Goal: Task Accomplishment & Management: Manage account settings

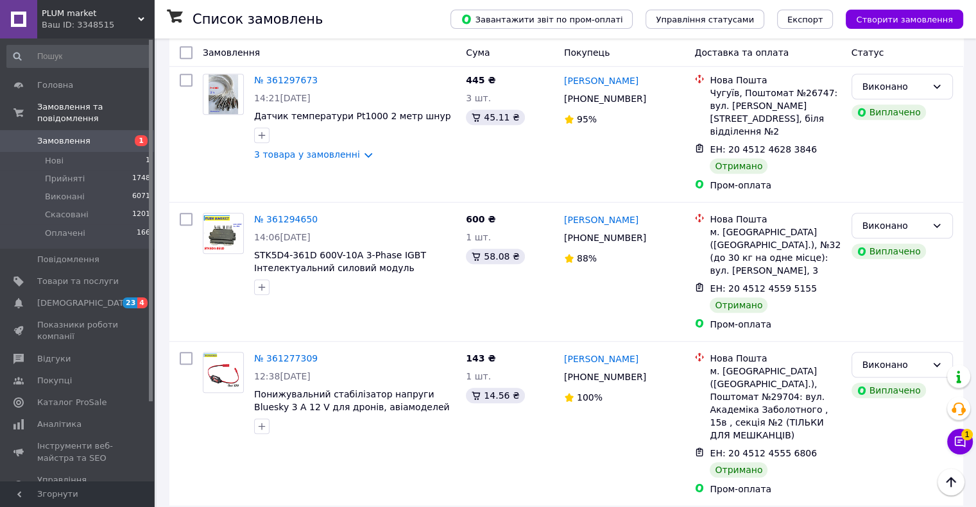
scroll to position [5902, 0]
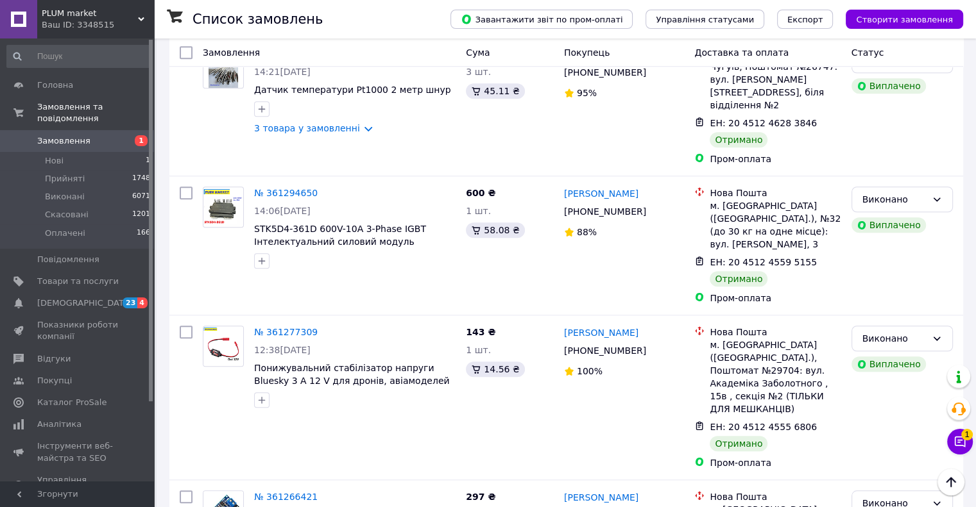
click at [897, 217] on li "Виконано" at bounding box center [901, 214] width 100 height 23
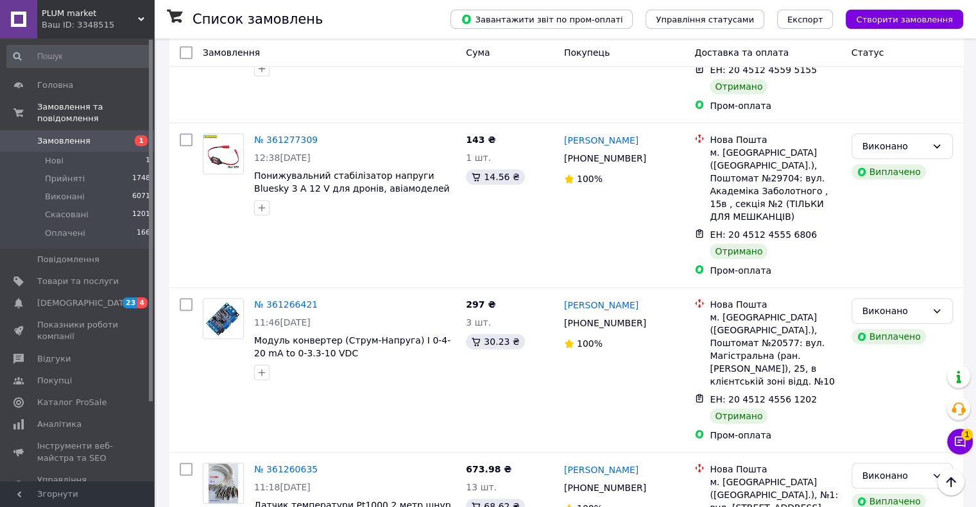
scroll to position [6286, 0]
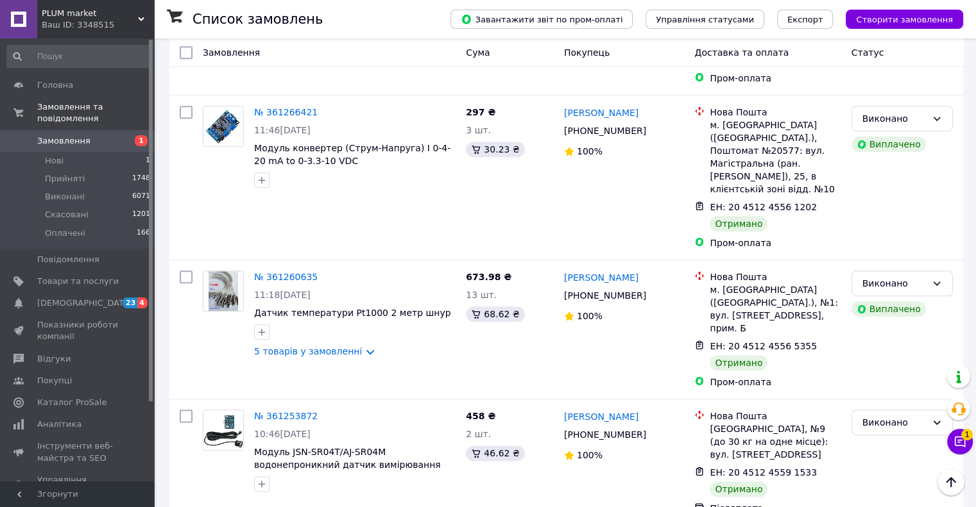
click at [893, 200] on li "Виконано" at bounding box center [901, 204] width 100 height 23
click at [957, 445] on icon at bounding box center [959, 442] width 13 height 13
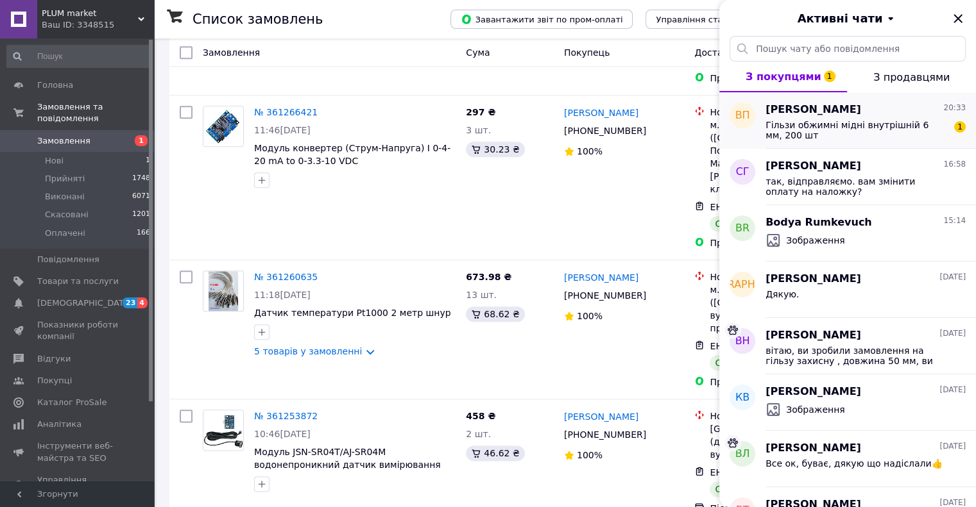
click at [809, 128] on span "Гільзи обжимні мідні внутрішній 6 мм, 200 шт" at bounding box center [856, 130] width 182 height 21
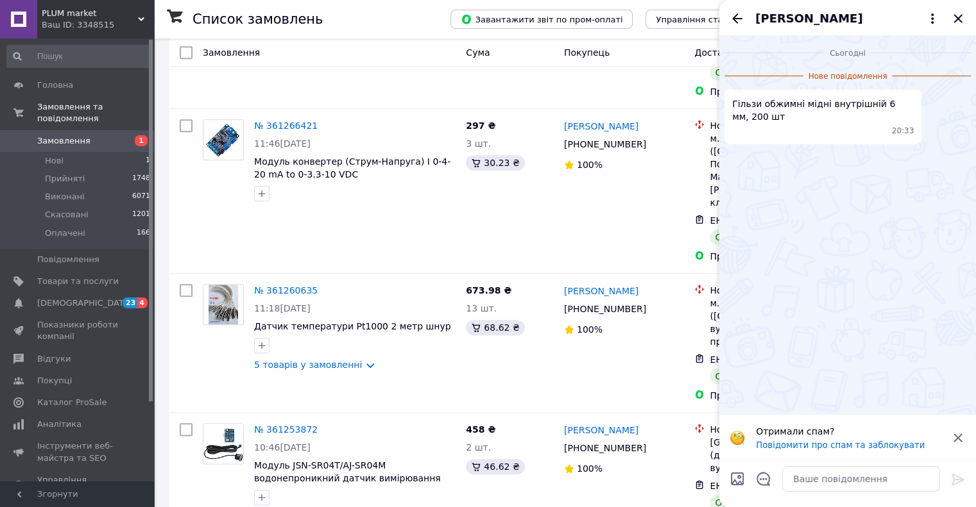
scroll to position [6351, 0]
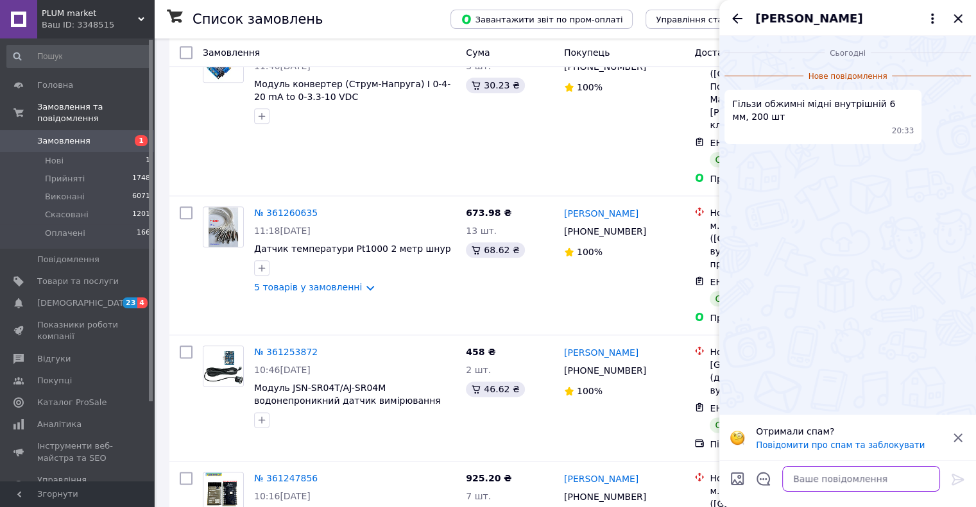
click at [802, 481] on textarea at bounding box center [861, 479] width 158 height 26
type textarea "d"
type textarea "в"
paste textarea "https://cs3348515.prom.ua/ua/p2002503177-gilza-50x6mm-zaschitnaya.html"
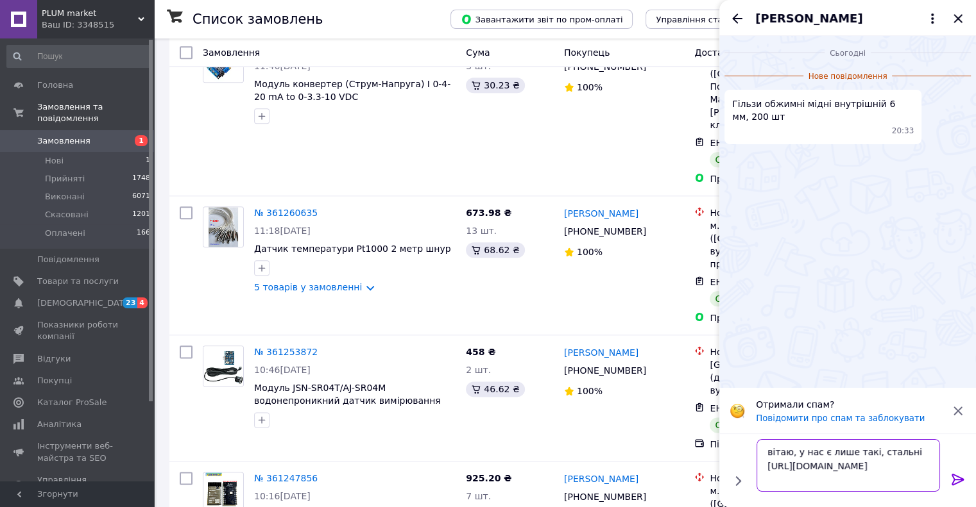
type textarea "вітаю, у нас є лише такі, стальні https://cs3348515.prom.ua/ua/p2002503177-gilz…"
click at [958, 478] on icon at bounding box center [957, 479] width 15 height 15
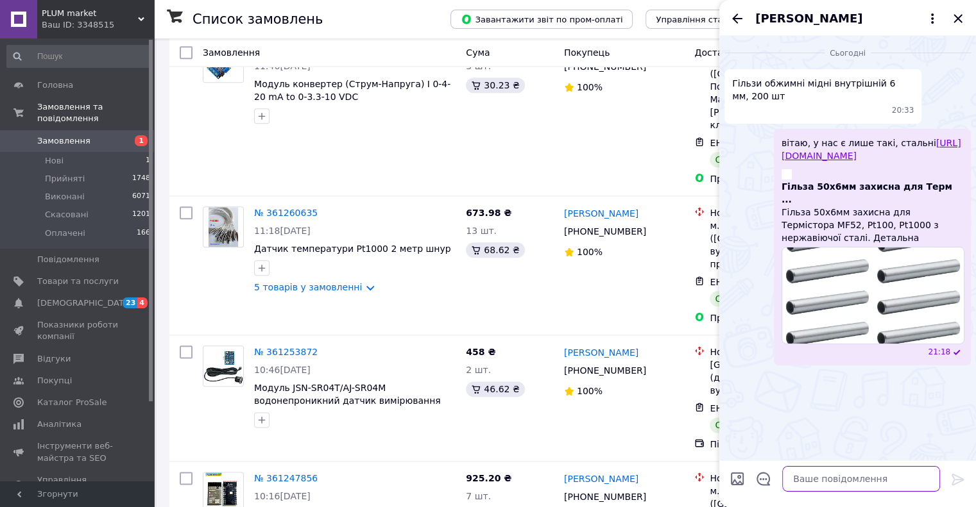
click at [797, 482] on textarea at bounding box center [861, 479] width 158 height 26
drag, startPoint x: 778, startPoint y: 479, endPoint x: 824, endPoint y: 482, distance: 46.3
click at [824, 482] on textarea "одна сторона запаяна." at bounding box center [847, 479] width 183 height 26
drag, startPoint x: 840, startPoint y: 479, endPoint x: 854, endPoint y: 481, distance: 14.2
click at [854, 481] on textarea "один отвір запаяна." at bounding box center [847, 479] width 183 height 26
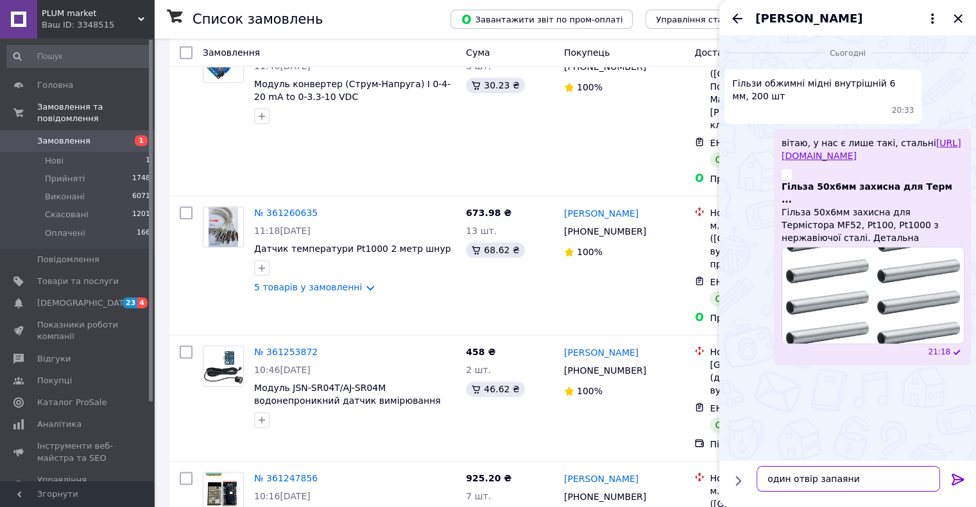
type textarea "один отвір запаяний"
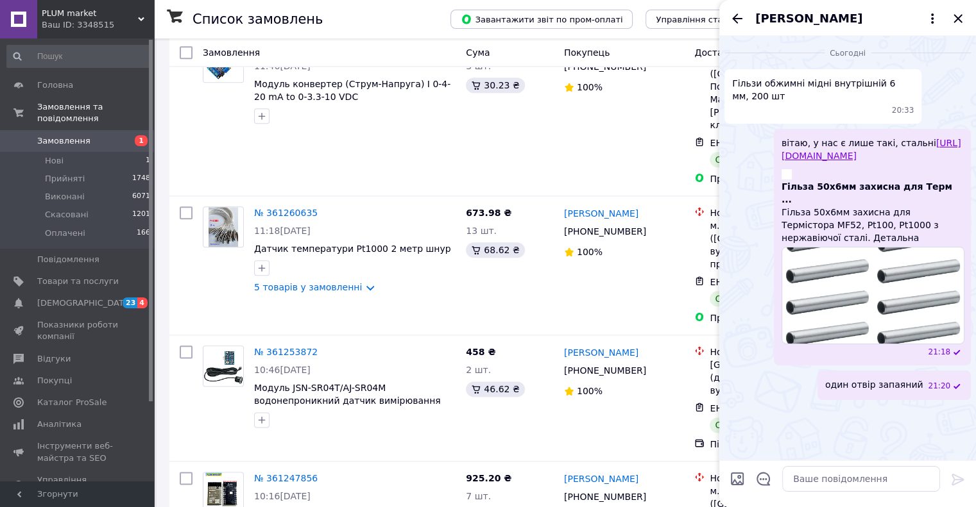
drag, startPoint x: 734, startPoint y: 15, endPoint x: 733, endPoint y: 31, distance: 15.4
click at [734, 15] on icon "Назад" at bounding box center [736, 18] width 15 height 15
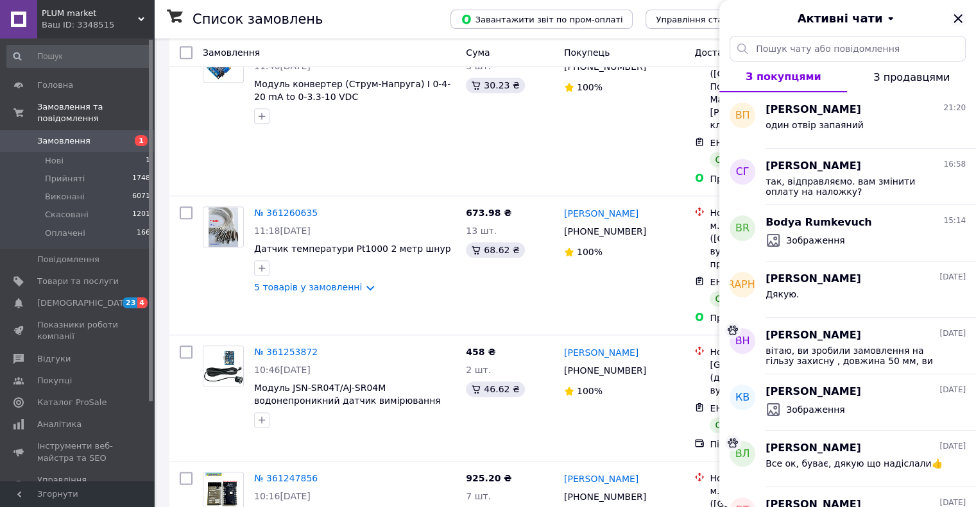
click at [957, 15] on icon "Закрити" at bounding box center [957, 18] width 15 height 15
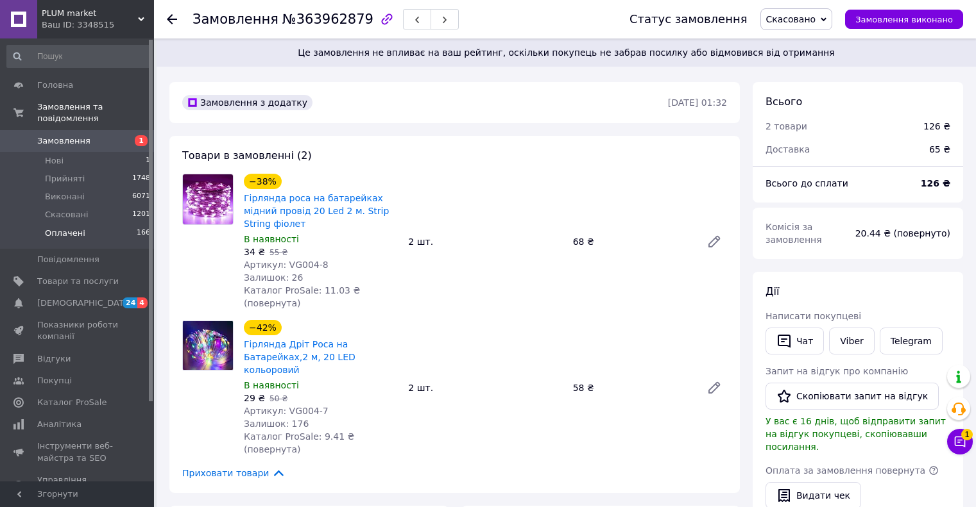
scroll to position [321, 0]
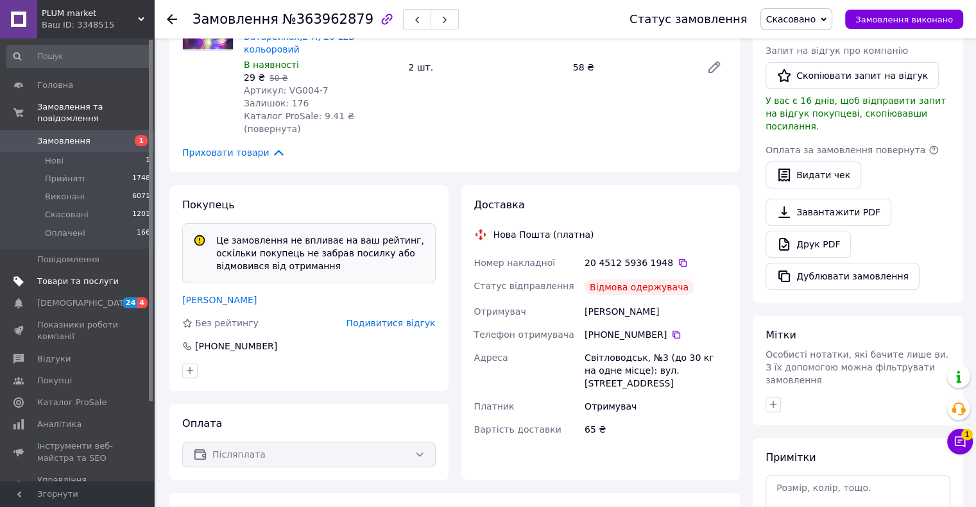
click at [64, 276] on span "Товари та послуги" at bounding box center [77, 282] width 81 height 12
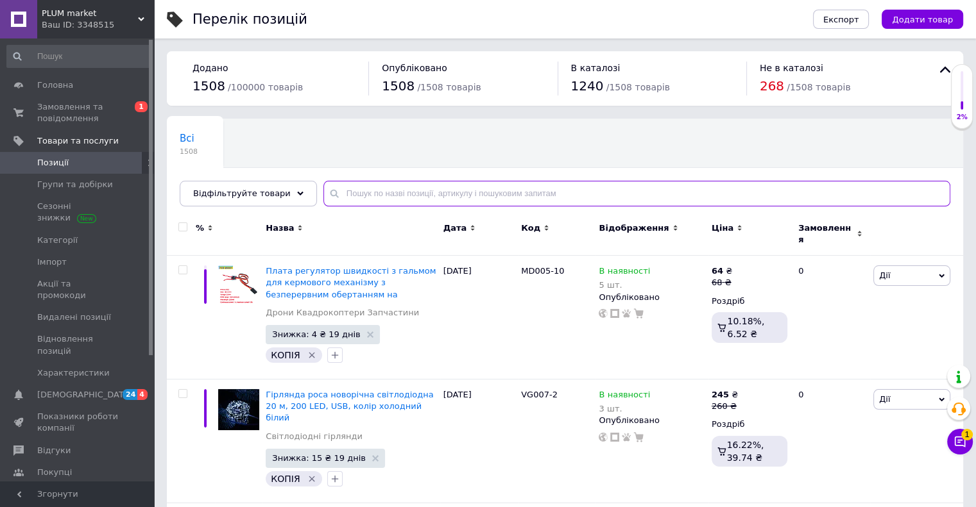
click at [336, 192] on input "text" at bounding box center [636, 194] width 627 height 26
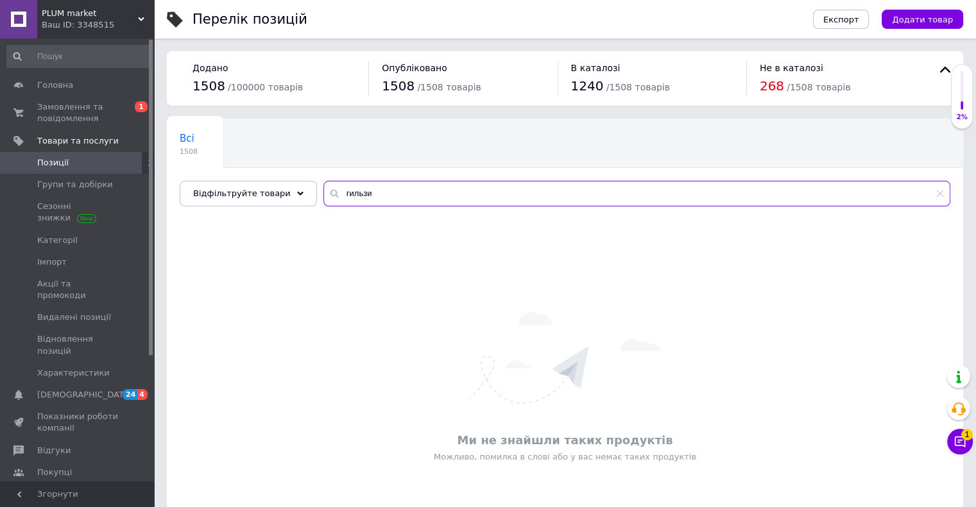
type input "гильзи"
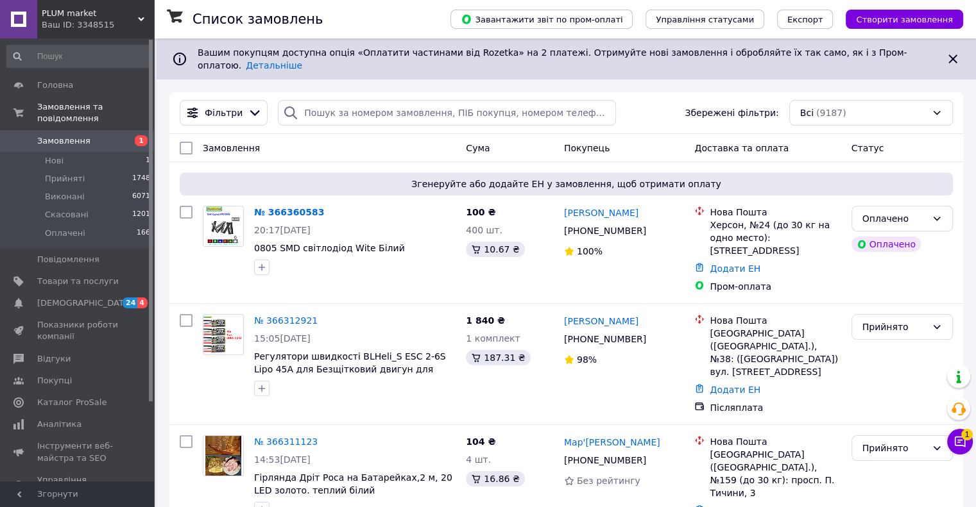
click at [69, 22] on div "Ваш ID: 3348515" at bounding box center [98, 25] width 112 height 12
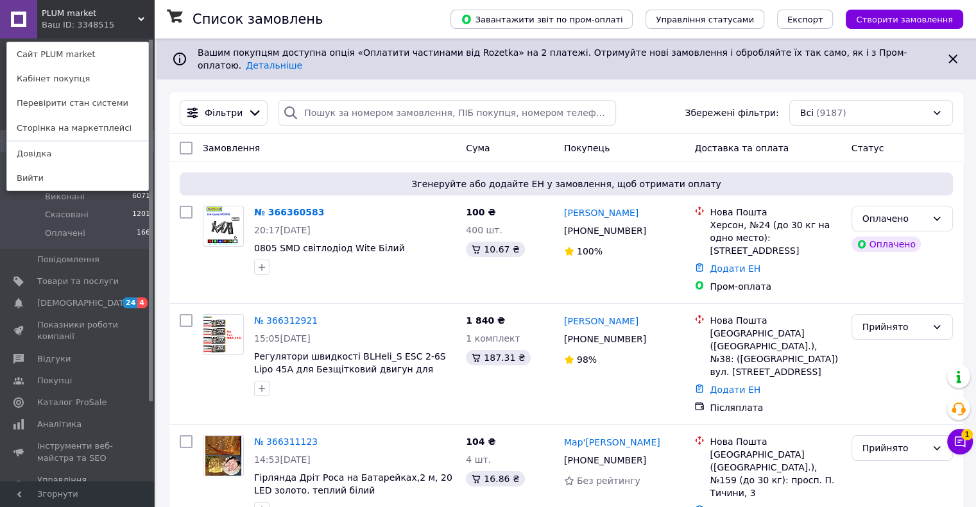
click at [65, 56] on link "Сайт PLUM market" at bounding box center [77, 54] width 141 height 24
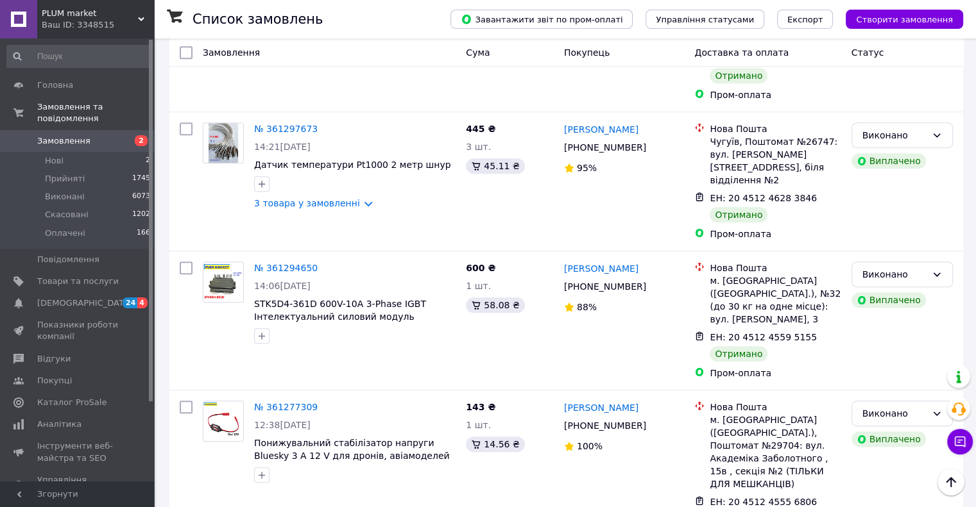
scroll to position [6094, 0]
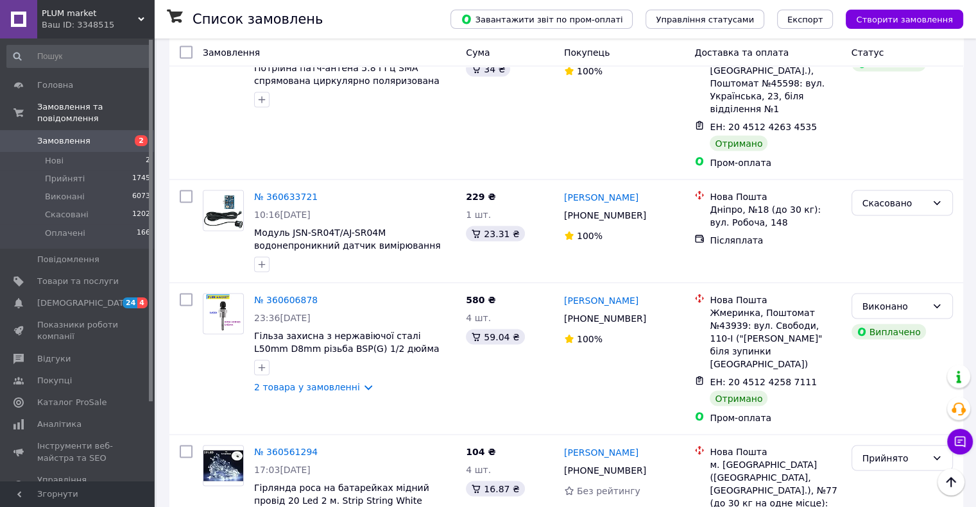
scroll to position [12291, 0]
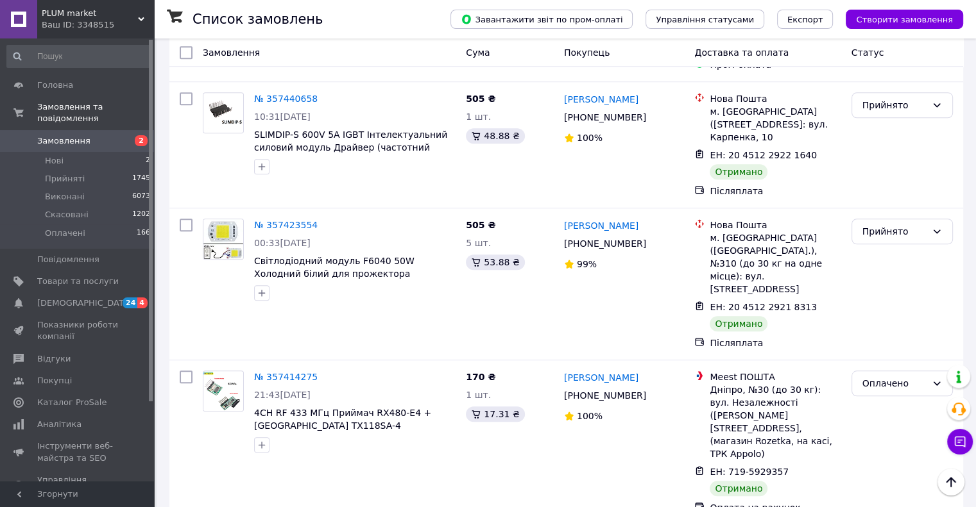
scroll to position [12149, 0]
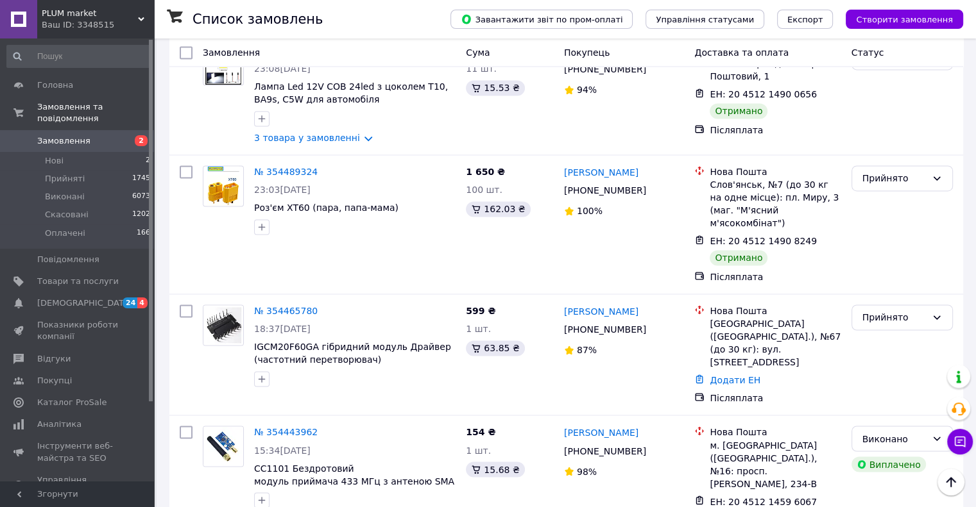
scroll to position [12069, 0]
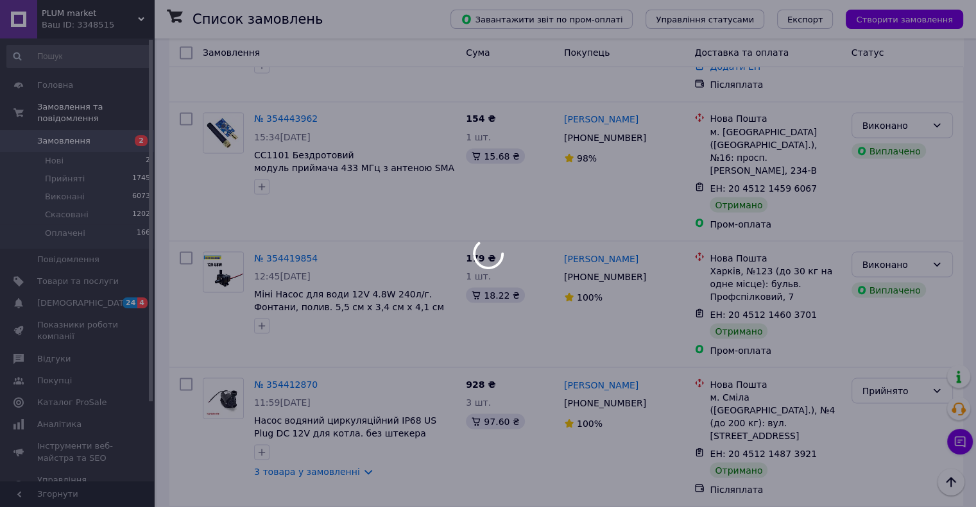
click at [896, 262] on div at bounding box center [488, 253] width 976 height 507
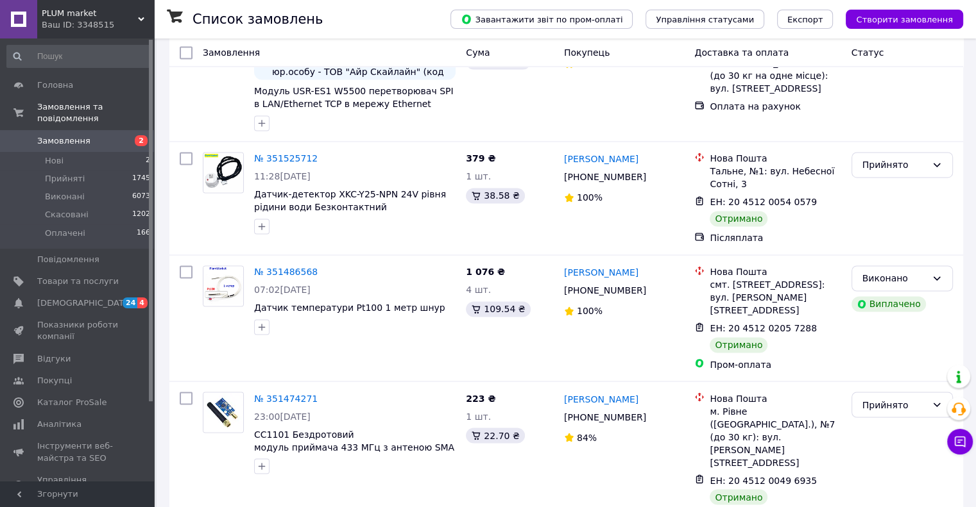
scroll to position [11929, 0]
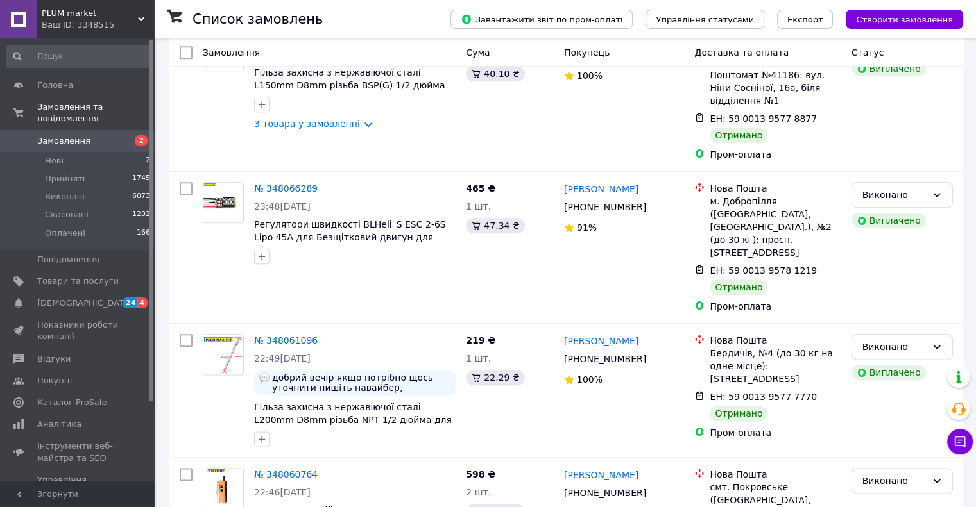
scroll to position [11890, 0]
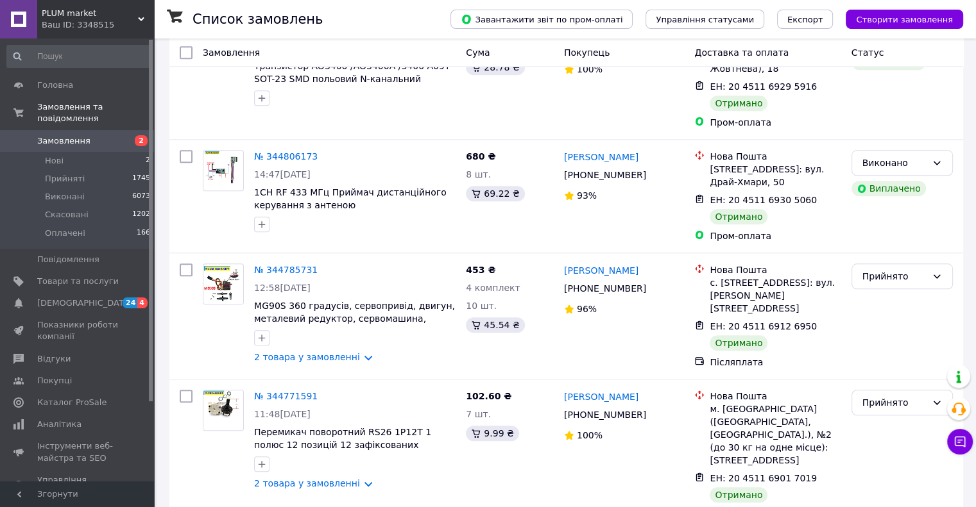
scroll to position [12116, 0]
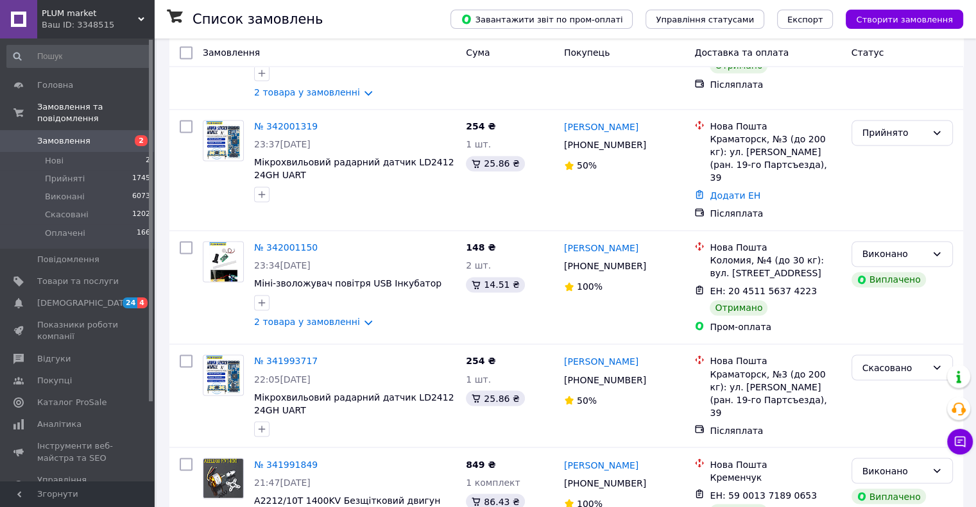
scroll to position [12144, 0]
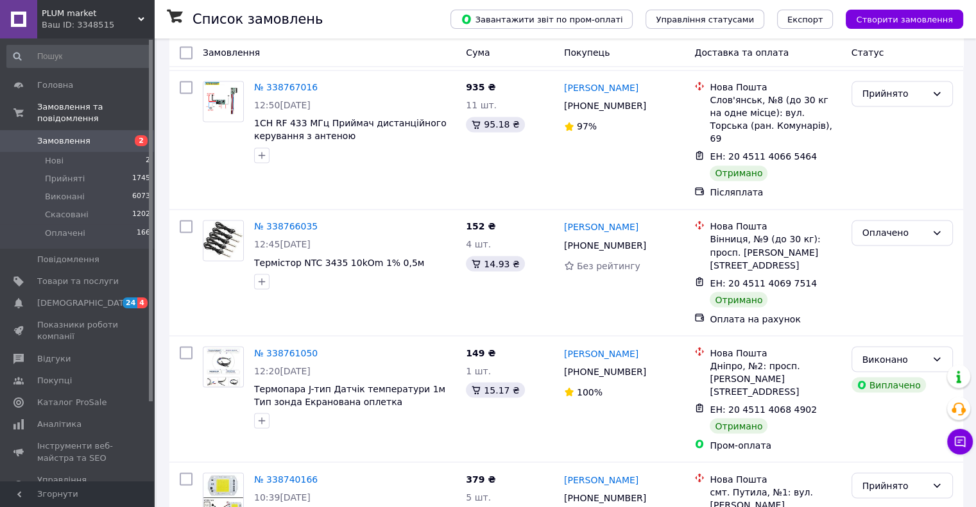
scroll to position [12073, 0]
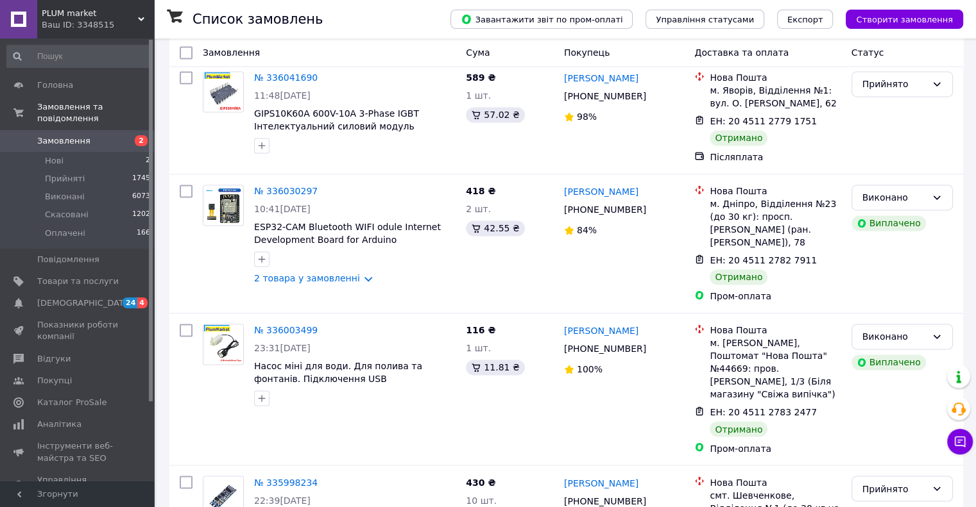
scroll to position [12021, 0]
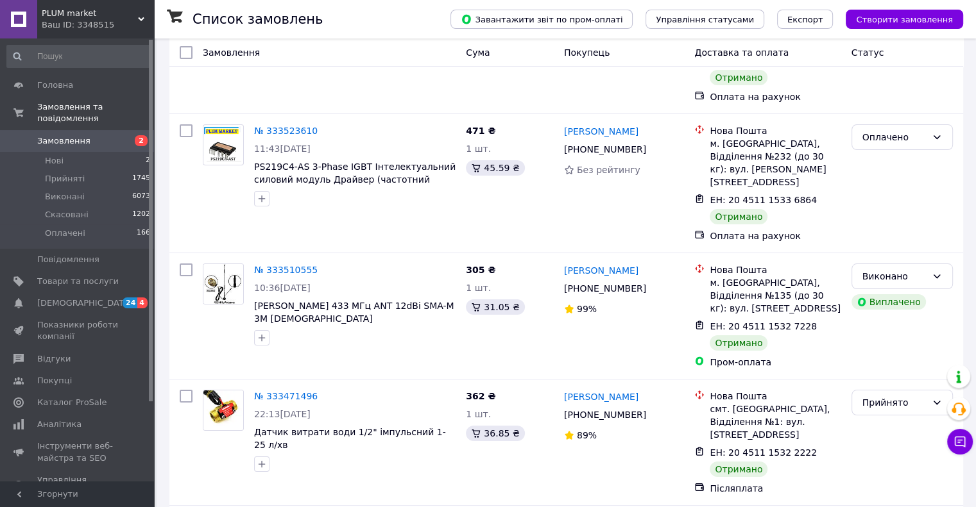
scroll to position [11766, 0]
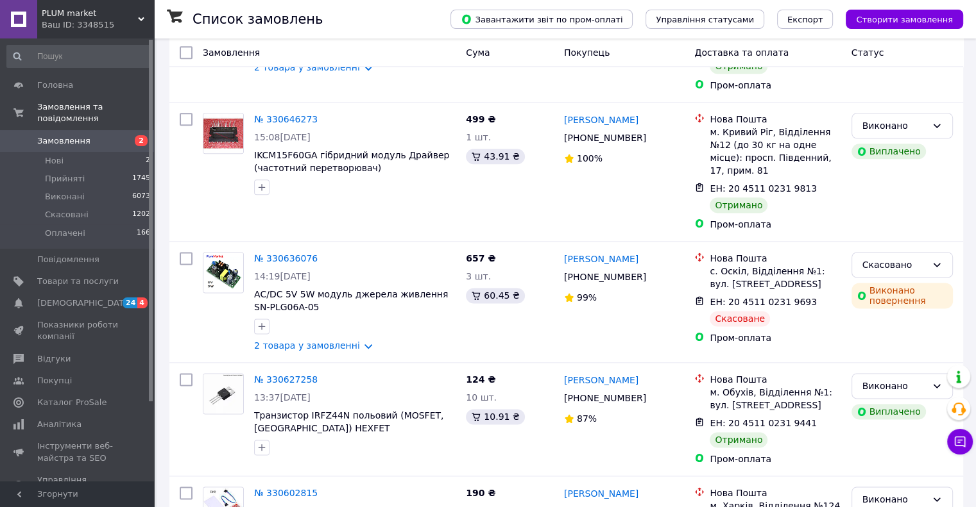
scroll to position [11858, 0]
